Goal: Transaction & Acquisition: Book appointment/travel/reservation

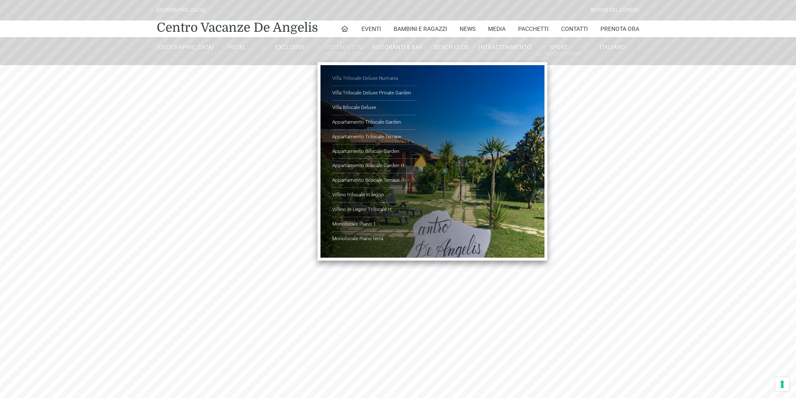
click at [373, 78] on link "Villa Trilocale Deluxe Numana" at bounding box center [374, 78] width 84 height 15
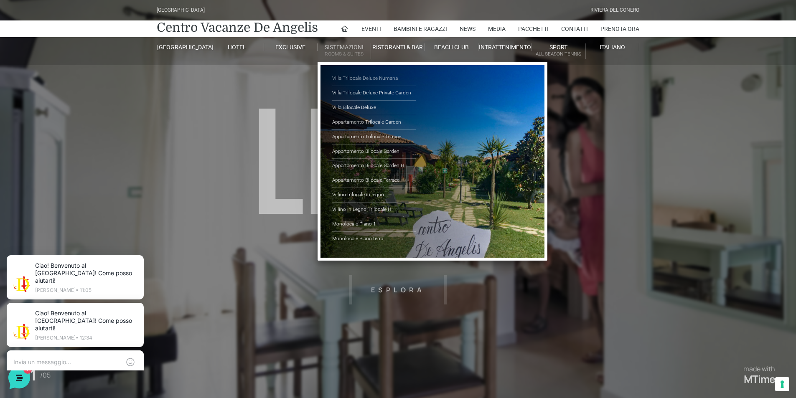
click at [356, 78] on link "Villa Trilocale Deluxe Numana" at bounding box center [374, 78] width 84 height 15
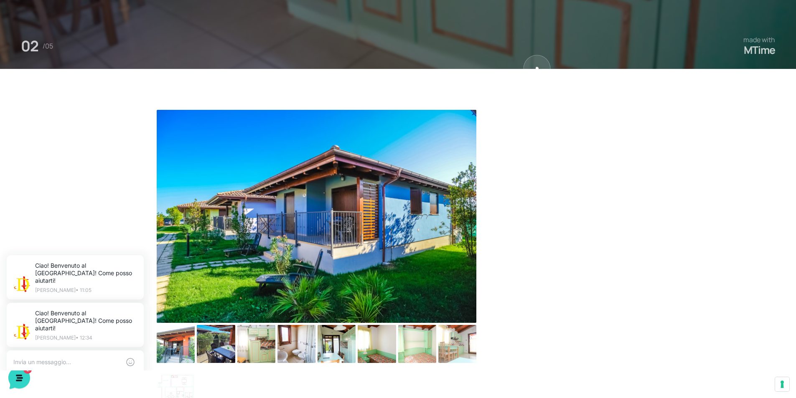
scroll to position [376, 0]
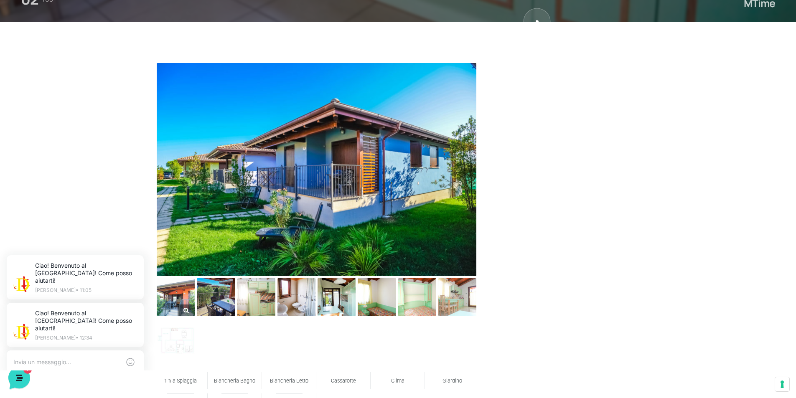
click at [182, 301] on img at bounding box center [176, 297] width 38 height 38
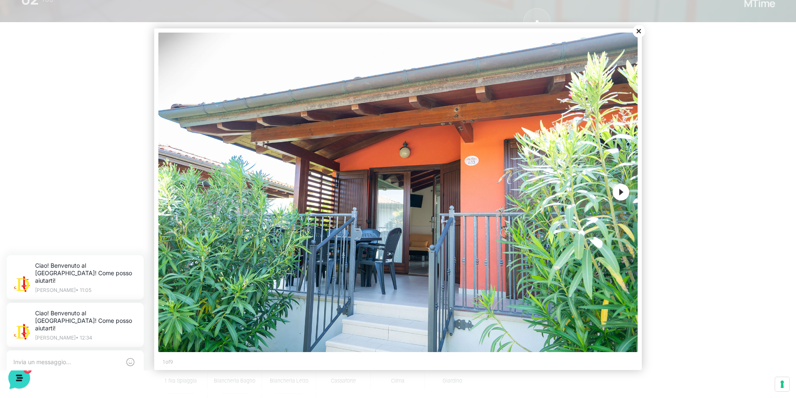
click at [622, 192] on button "Next" at bounding box center [621, 192] width 17 height 17
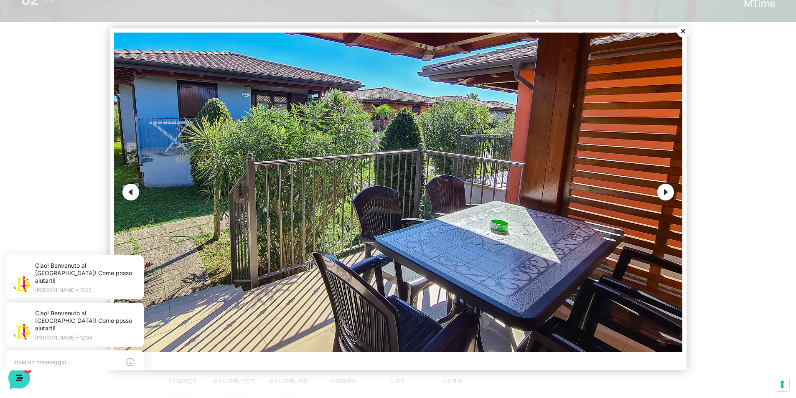
click at [667, 188] on button "Next" at bounding box center [665, 192] width 17 height 17
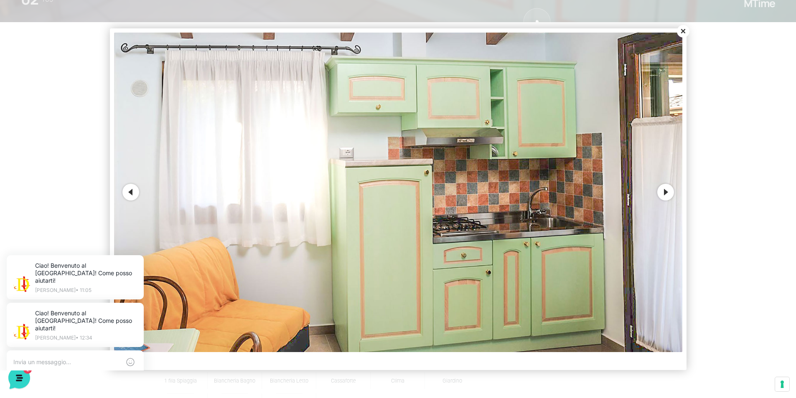
click at [666, 191] on button "Next" at bounding box center [665, 192] width 17 height 17
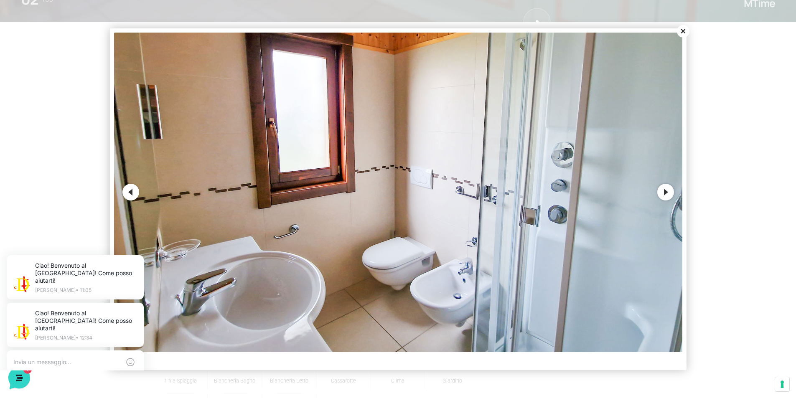
click at [668, 195] on button "Next" at bounding box center [665, 192] width 17 height 17
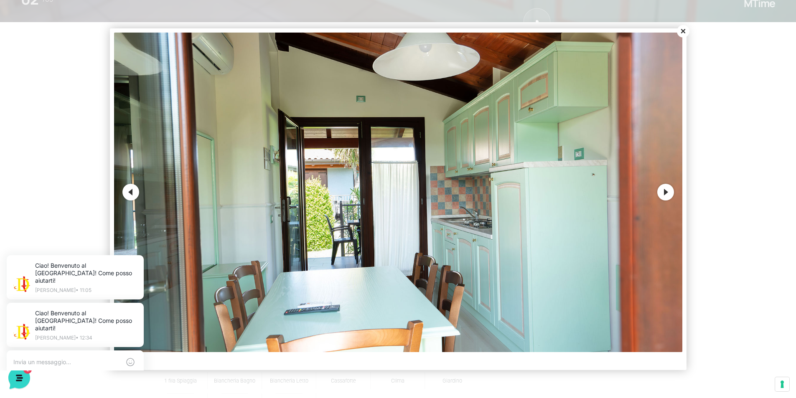
click at [672, 192] on button "Next" at bounding box center [665, 192] width 17 height 17
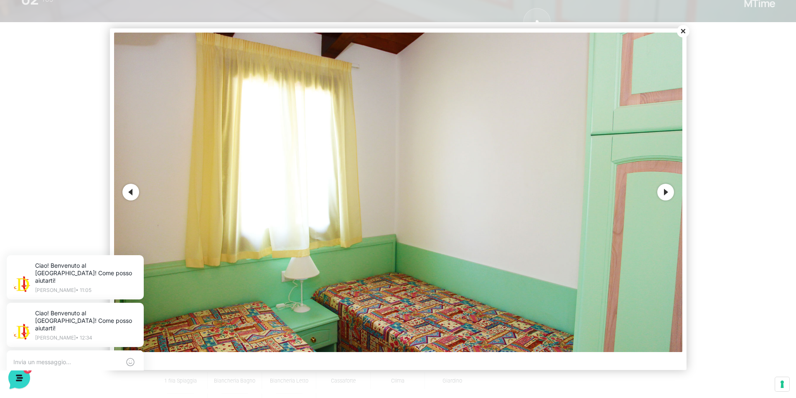
click at [663, 189] on button "Next" at bounding box center [665, 192] width 17 height 17
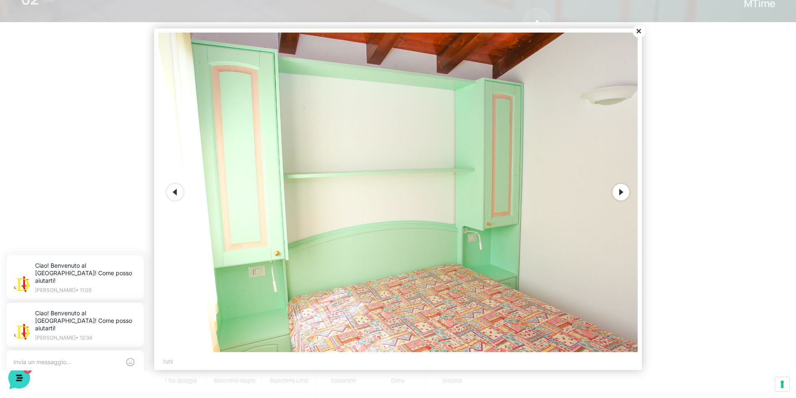
click at [621, 192] on button "Next" at bounding box center [621, 192] width 17 height 17
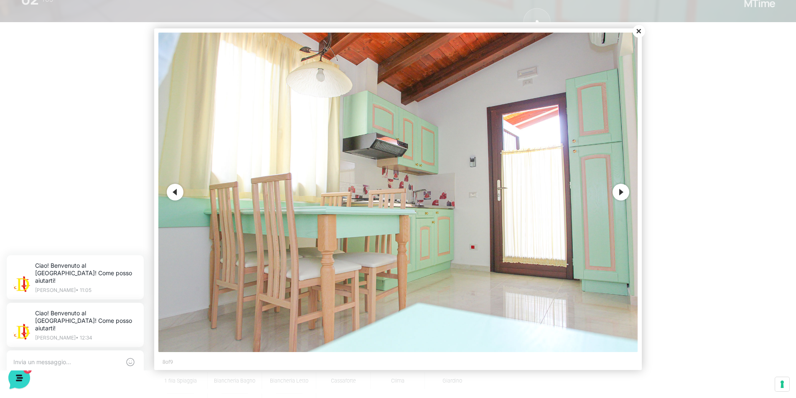
click at [621, 192] on button "Next" at bounding box center [621, 192] width 17 height 17
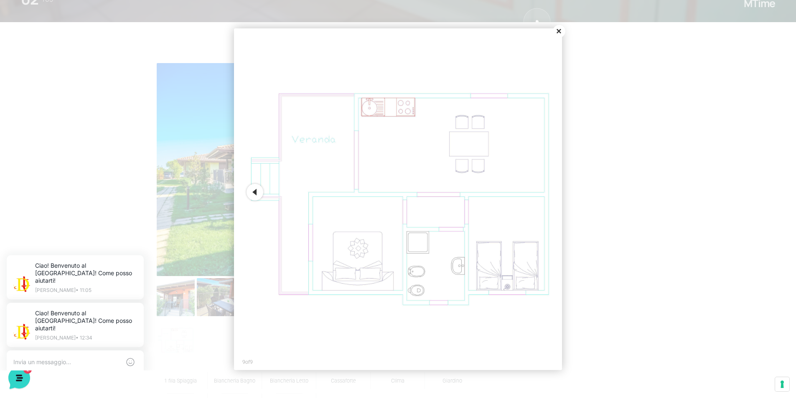
click at [258, 191] on button "Previous" at bounding box center [255, 192] width 17 height 17
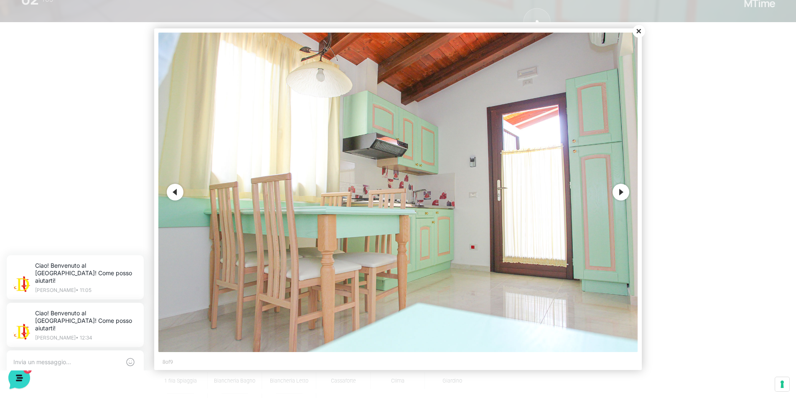
drag, startPoint x: 258, startPoint y: 191, endPoint x: 176, endPoint y: 193, distance: 82.4
click at [176, 193] on button "Previous" at bounding box center [175, 192] width 17 height 17
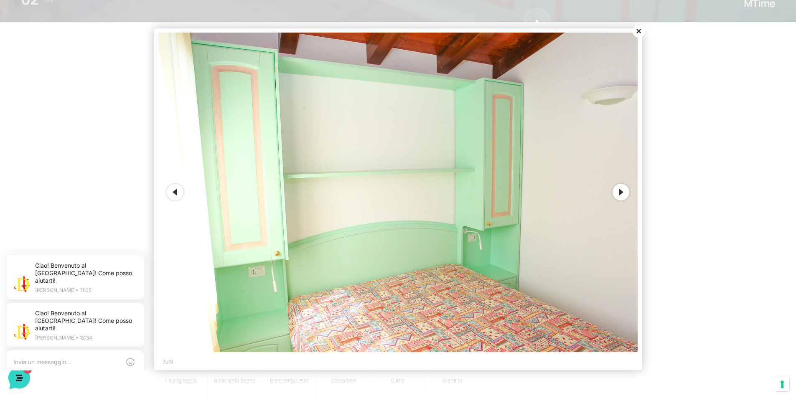
click at [176, 193] on button "Previous" at bounding box center [175, 192] width 17 height 17
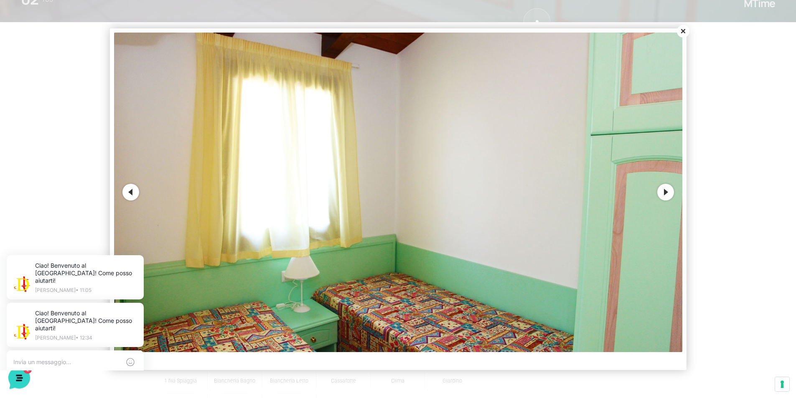
click at [682, 31] on button "Close" at bounding box center [683, 31] width 13 height 13
